Goal: Task Accomplishment & Management: Complete application form

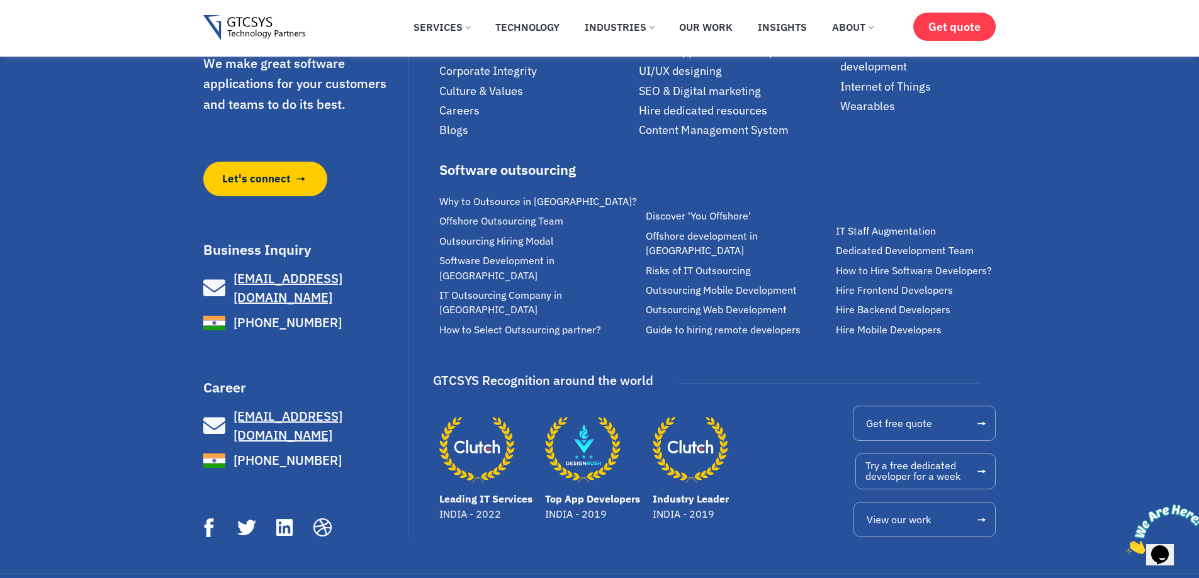
scroll to position [4999, 0]
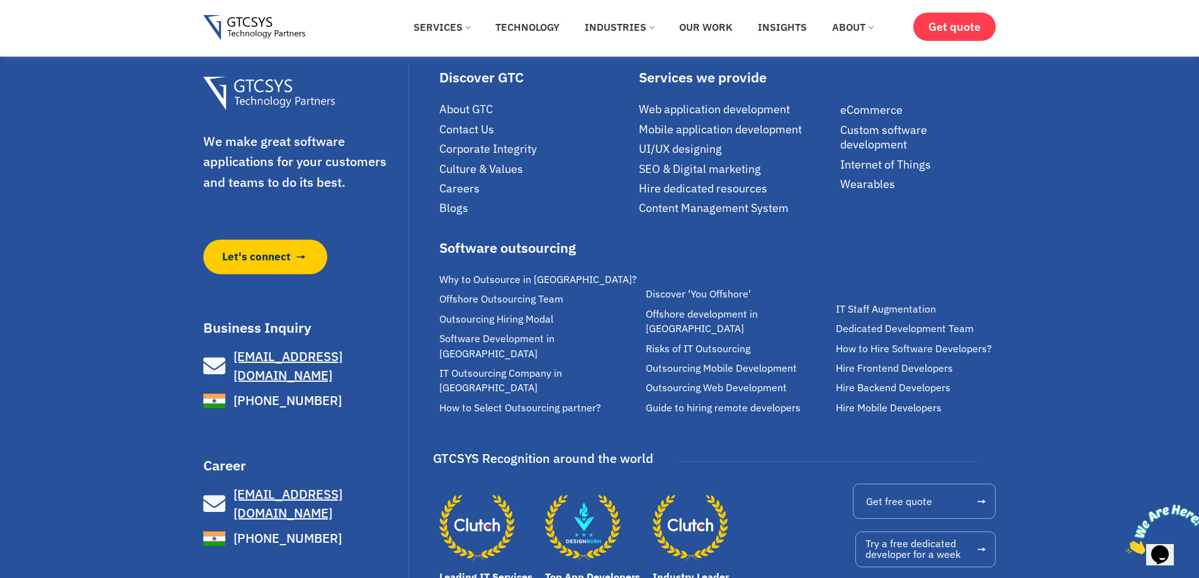
click at [471, 196] on span "Careers" at bounding box center [459, 188] width 40 height 14
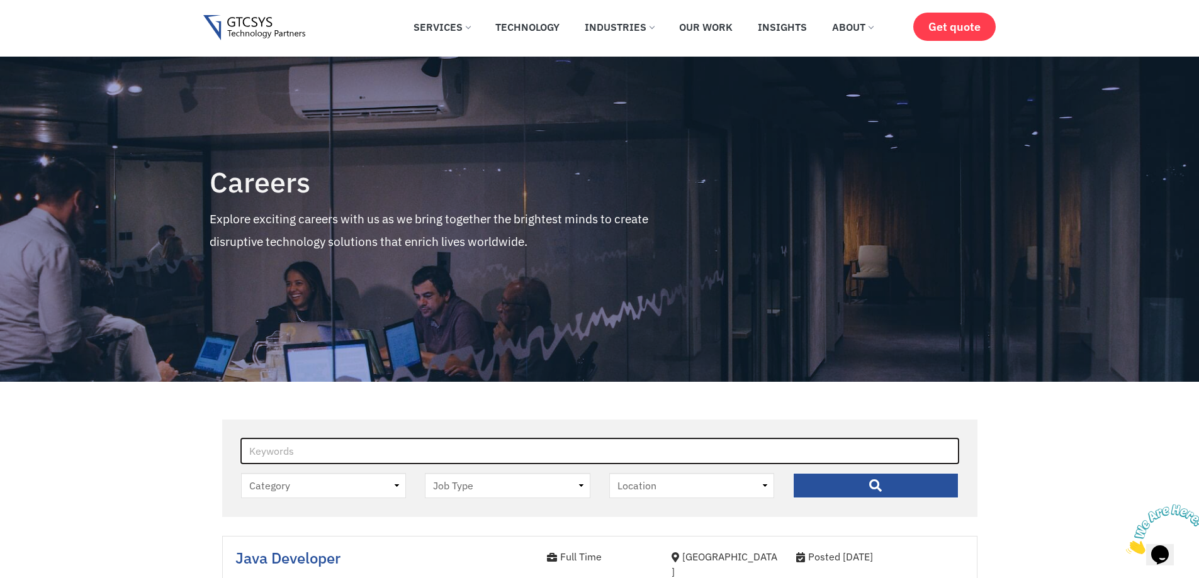
click at [366, 446] on input "Keywords" at bounding box center [599, 451] width 717 height 25
type input "react js"
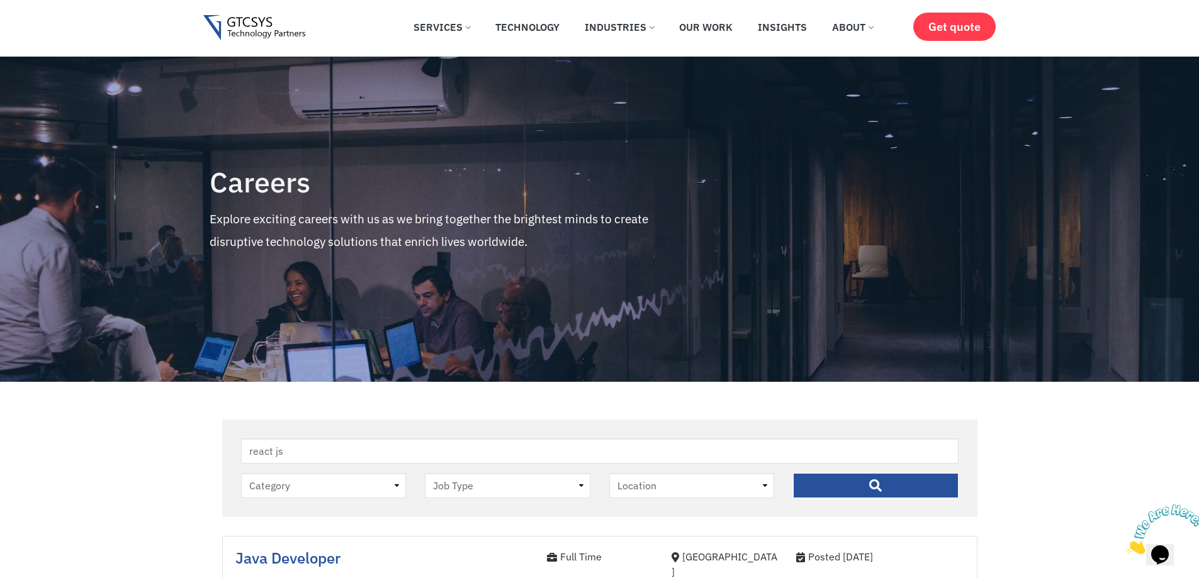
click at [885, 478] on input "" at bounding box center [875, 485] width 165 height 25
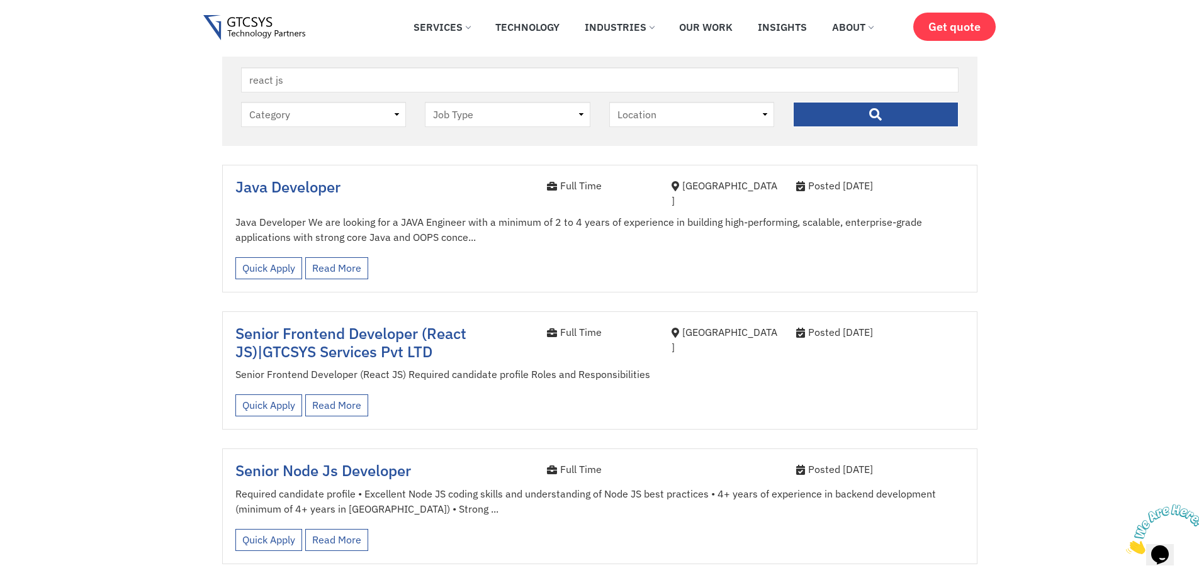
scroll to position [378, 0]
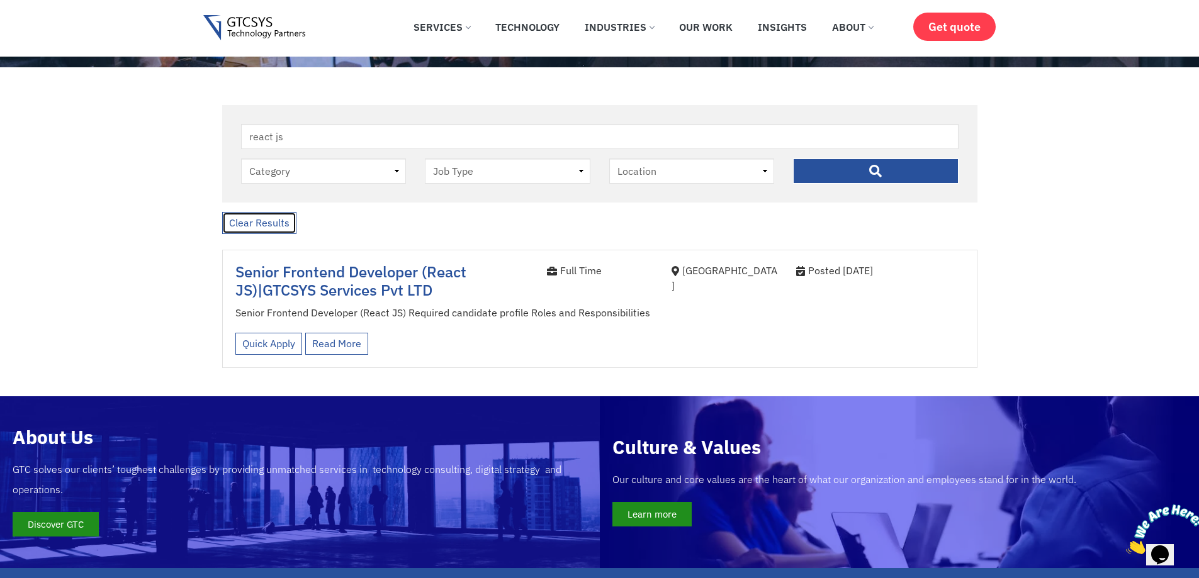
click at [264, 228] on link "Clear Results" at bounding box center [259, 223] width 74 height 22
